Goal: Task Accomplishment & Management: Use online tool/utility

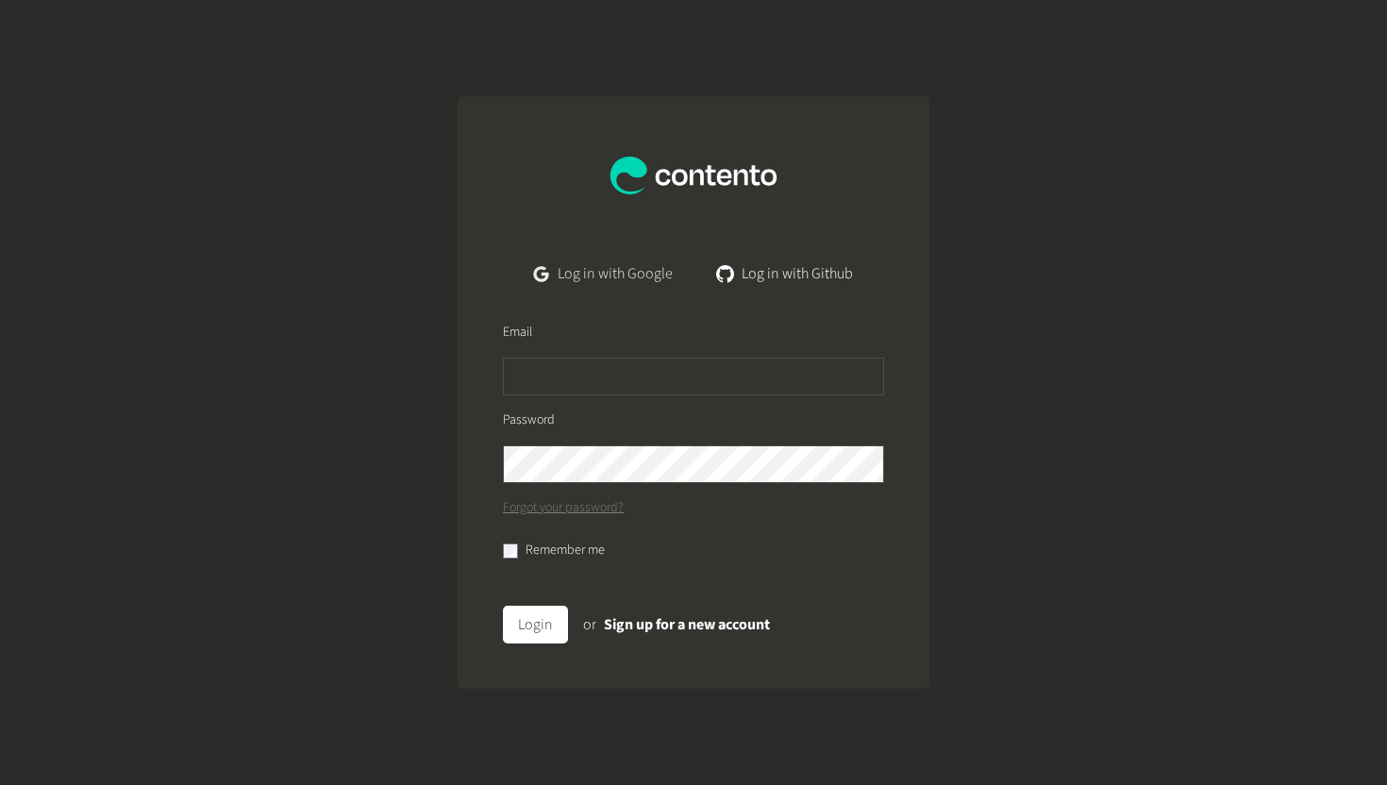
click at [635, 280] on link "Log in with Google" at bounding box center [603, 274] width 169 height 38
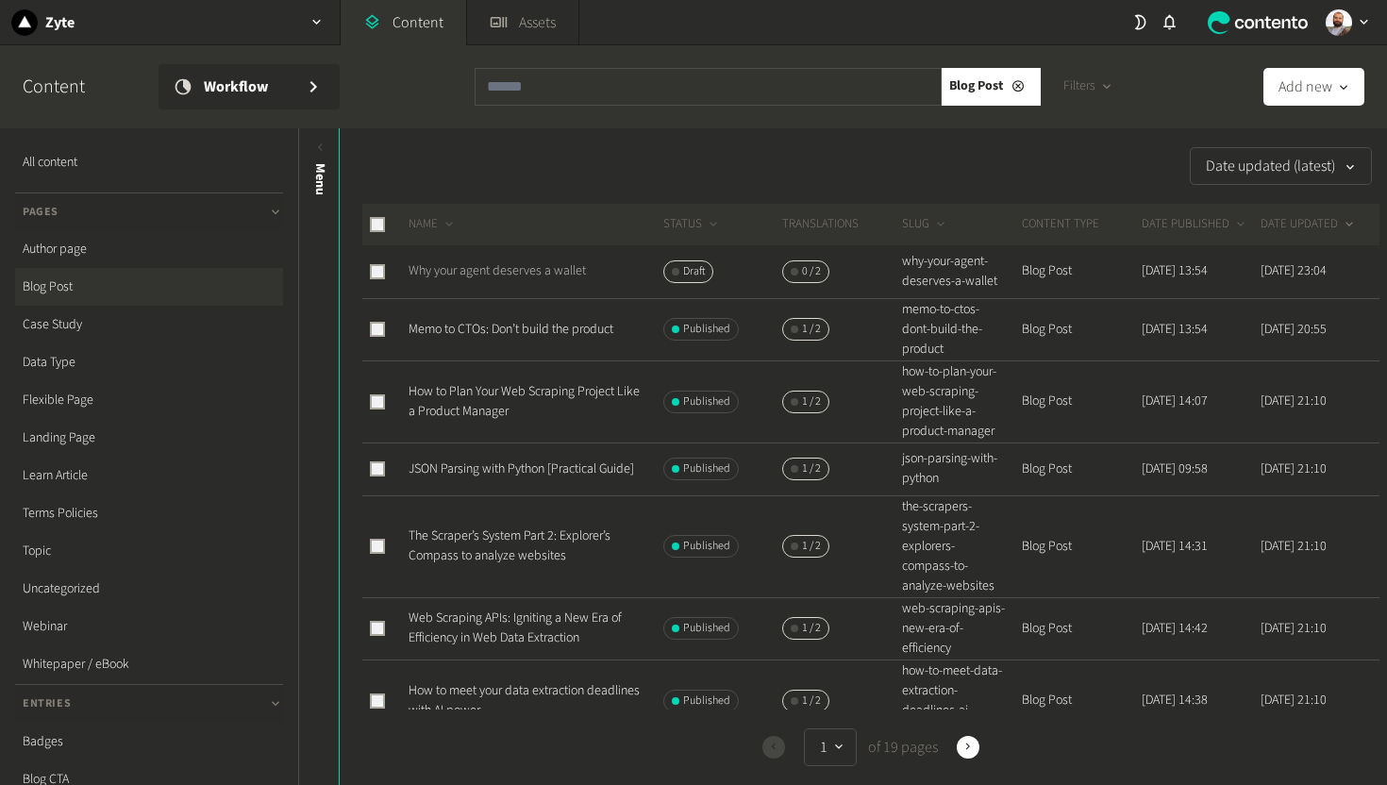
click at [525, 270] on link "Why your agent deserves a wallet" at bounding box center [497, 270] width 177 height 19
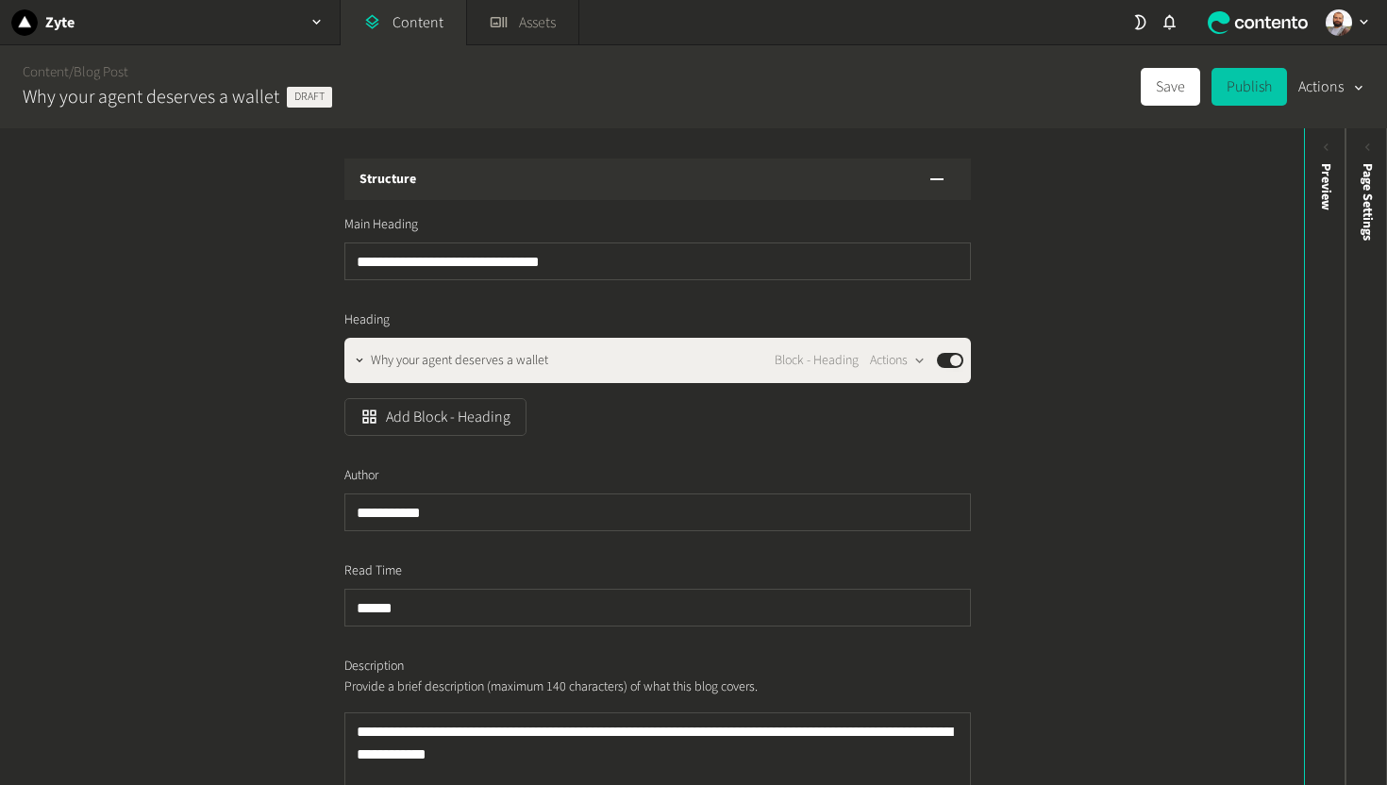
click at [1247, 84] on button "Publish" at bounding box center [1250, 87] width 76 height 38
type input "**********"
click at [1360, 210] on span "Page Settings" at bounding box center [1368, 201] width 20 height 77
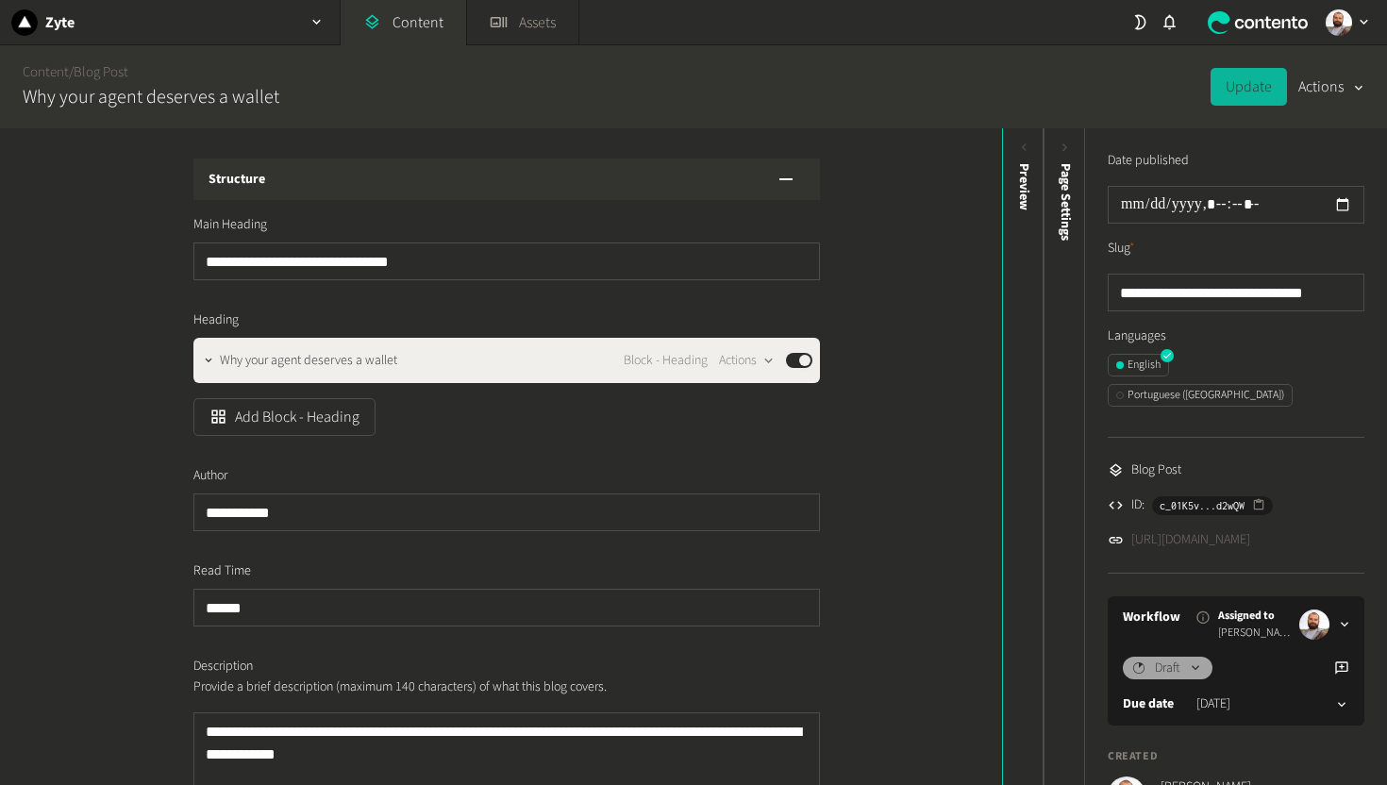
click at [1170, 530] on link "https://dev.zyte.com/blog/why-your-agent-deserves-a-wallet" at bounding box center [1191, 540] width 119 height 20
